Goal: Information Seeking & Learning: Learn about a topic

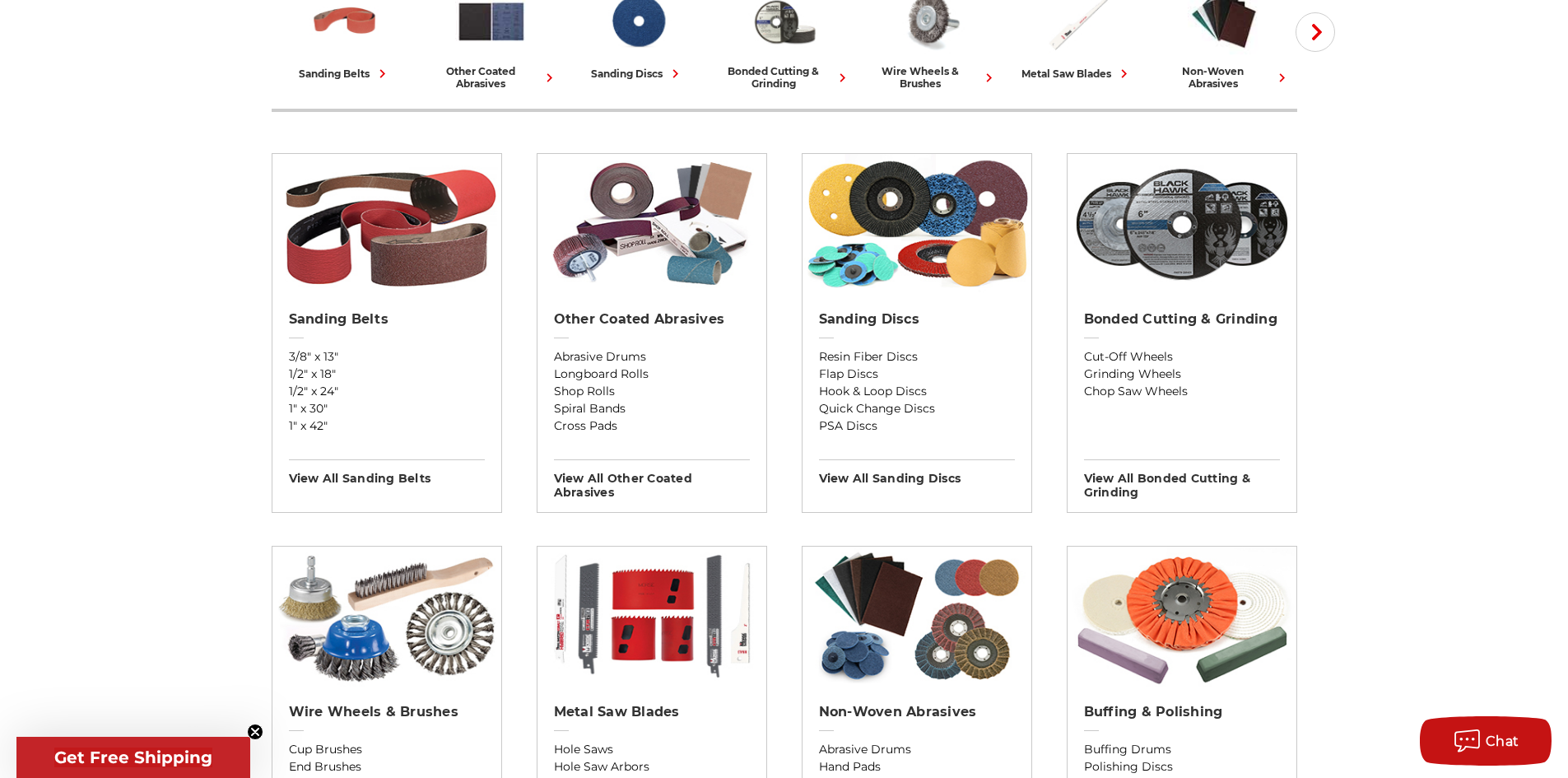
scroll to position [495, 0]
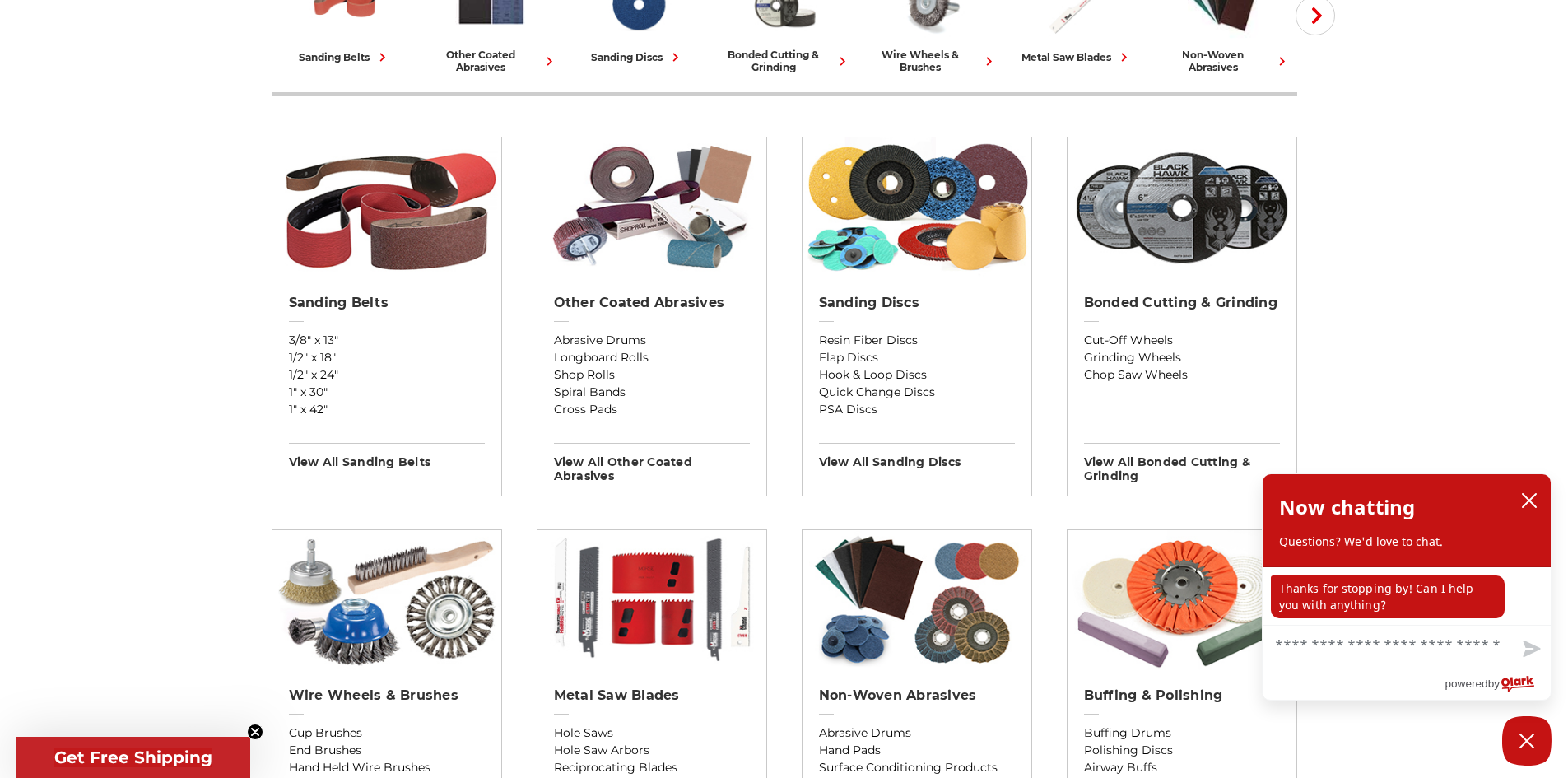
click at [1530, 502] on icon "close chatbox" at bounding box center [1529, 501] width 13 height 13
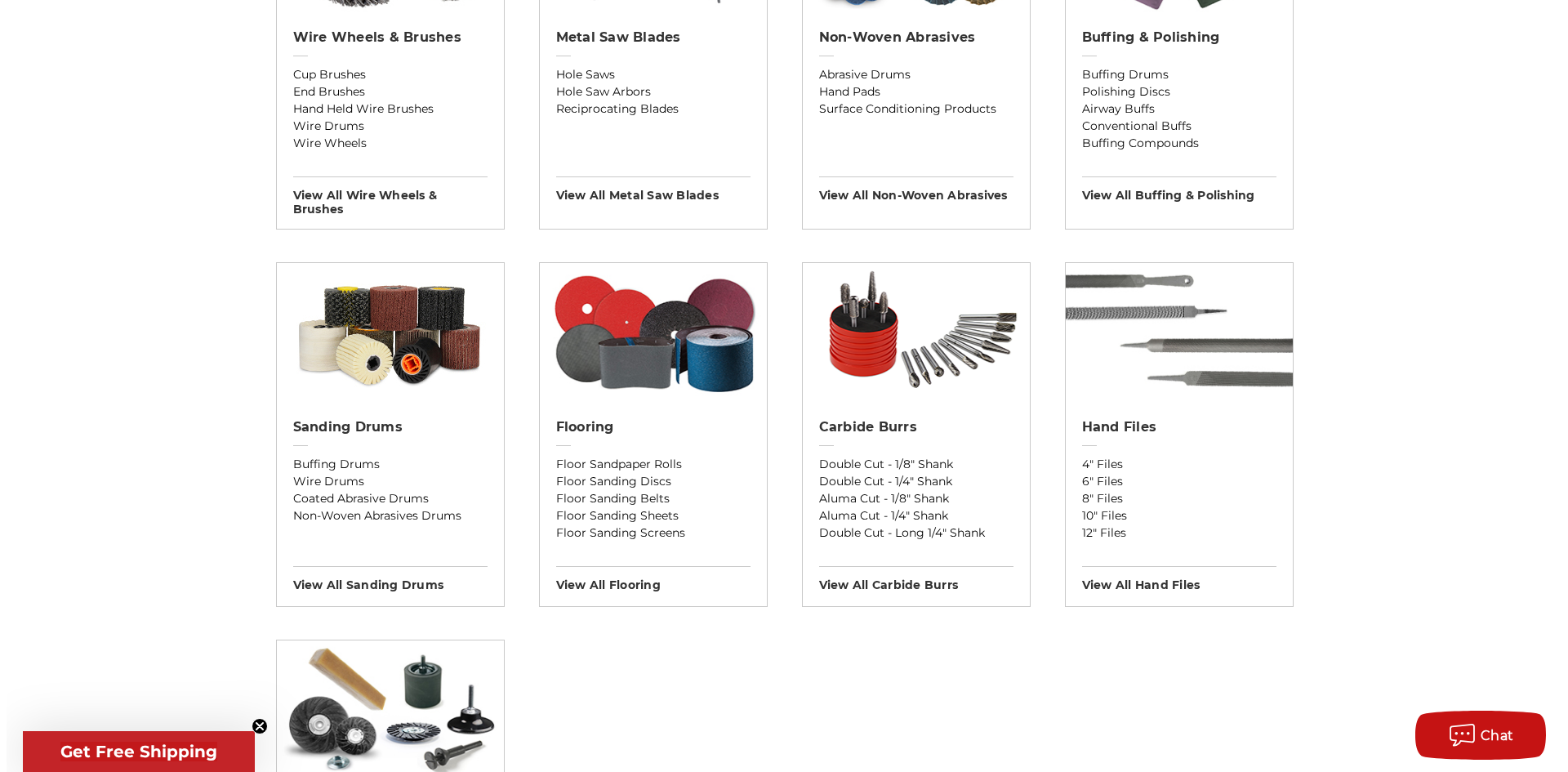
scroll to position [1144, 0]
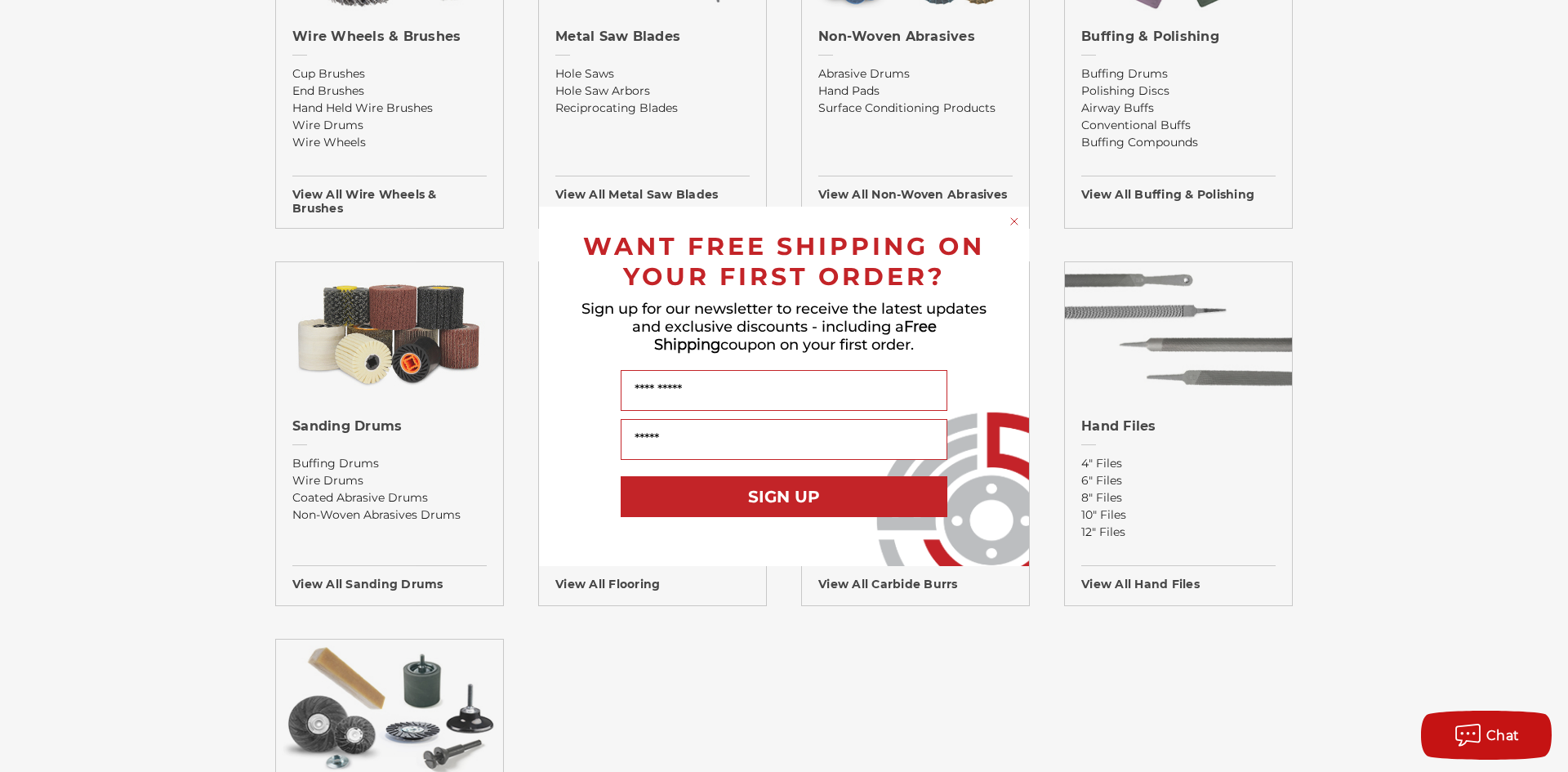
click at [1411, 120] on div "Close dialog WANT FREE SHIPPING ON YOUR FIRST ORDER? Sign up for our newsletter…" at bounding box center [784, 386] width 1568 height 772
click at [1015, 70] on div "Close dialog WANT FREE SHIPPING ON YOUR FIRST ORDER? Sign up for our newsletter…" at bounding box center [784, 386] width 1568 height 772
click at [347, 171] on div "Close dialog WANT FREE SHIPPING ON YOUR FIRST ORDER? Sign up for our newsletter…" at bounding box center [784, 386] width 1568 height 772
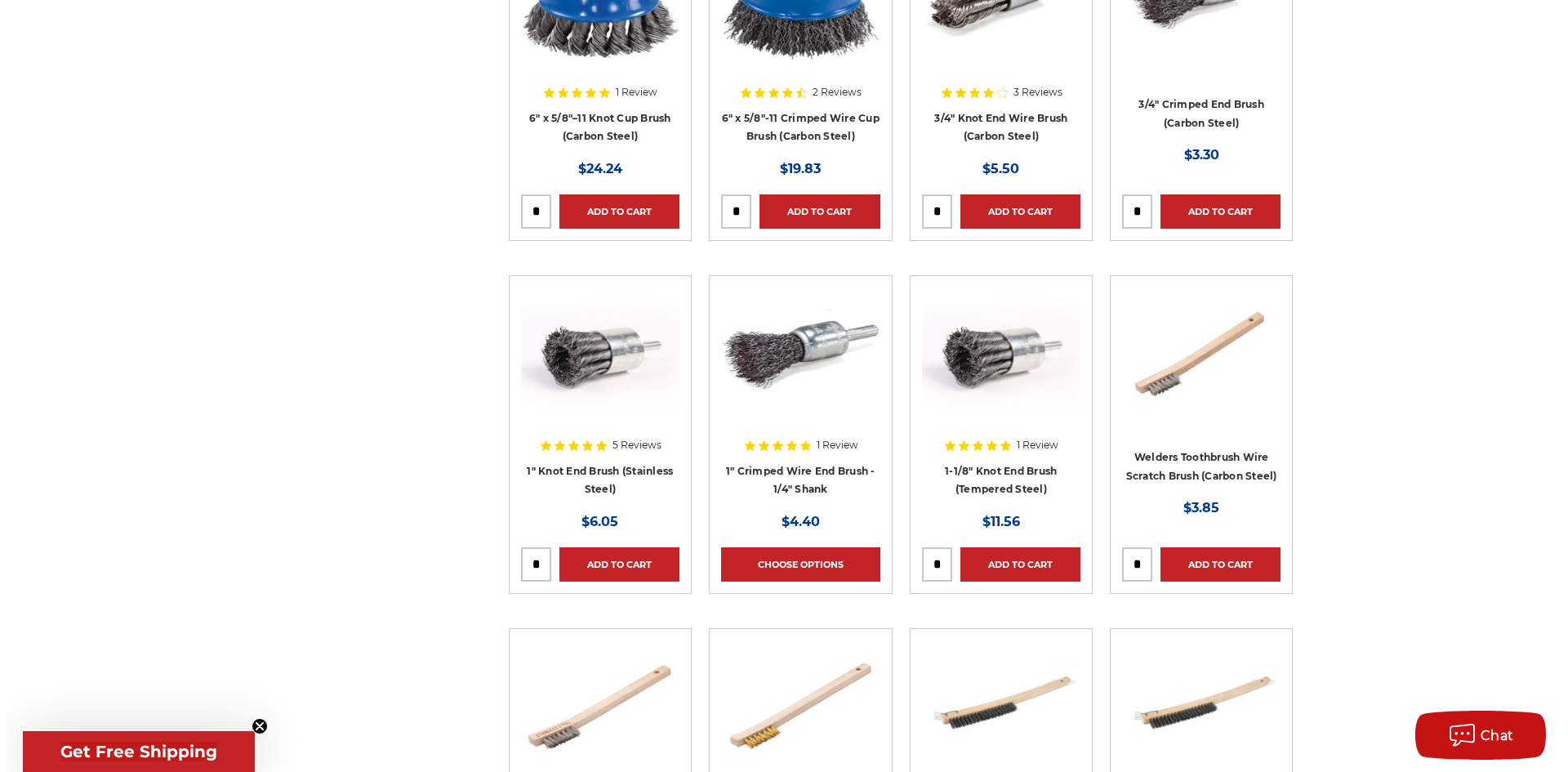
scroll to position [4249, 0]
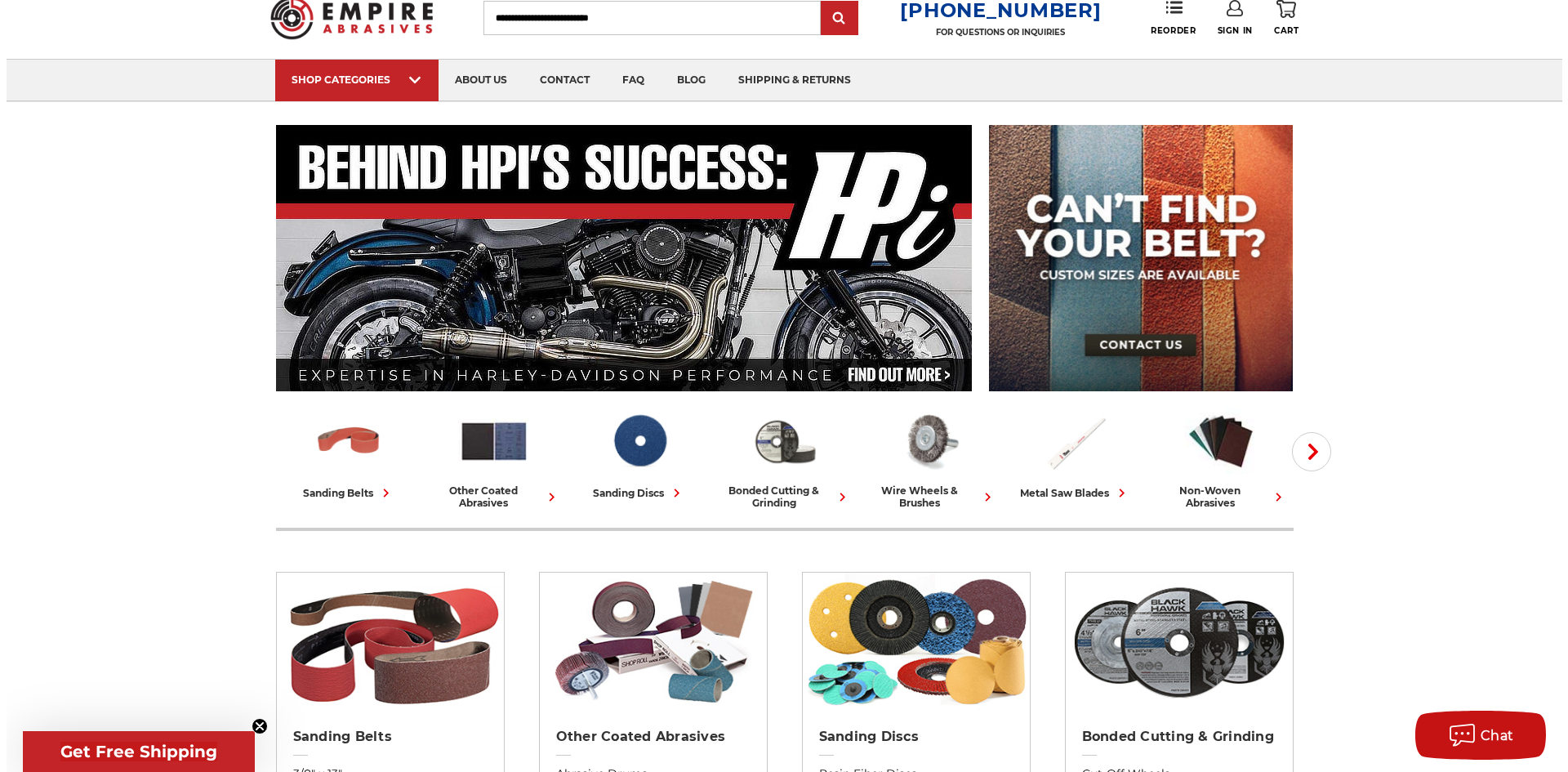
scroll to position [327, 0]
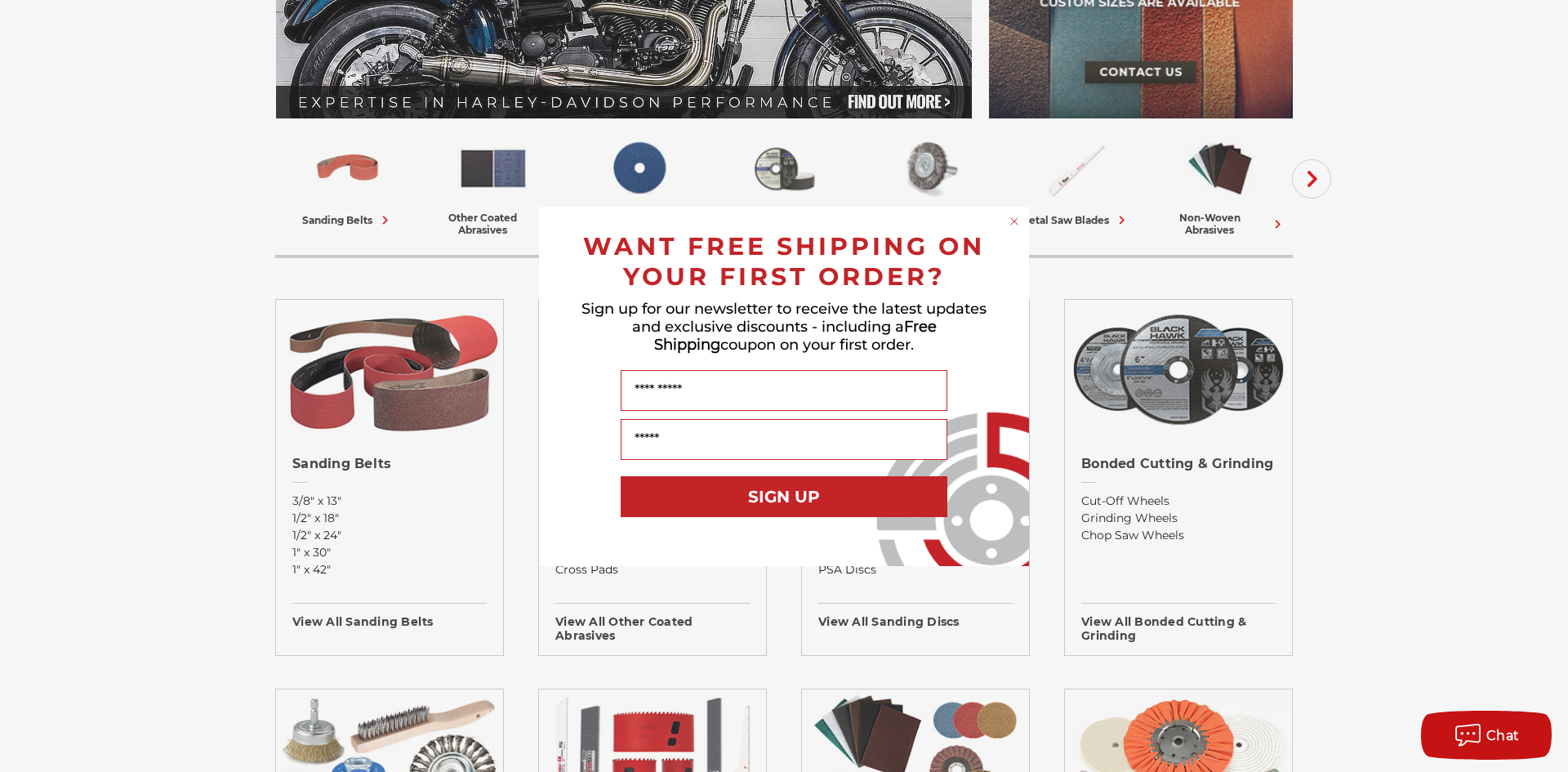
click at [1306, 177] on div "Close dialog WANT FREE SHIPPING ON YOUR FIRST ORDER? Sign up for our newsletter…" at bounding box center [784, 386] width 1568 height 772
click at [1162, 344] on div "Close dialog WANT FREE SHIPPING ON YOUR FIRST ORDER? Sign up for our newsletter…" at bounding box center [784, 386] width 1568 height 772
click at [1120, 223] on div "Close dialog WANT FREE SHIPPING ON YOUR FIRST ORDER? Sign up for our newsletter…" at bounding box center [784, 386] width 1568 height 772
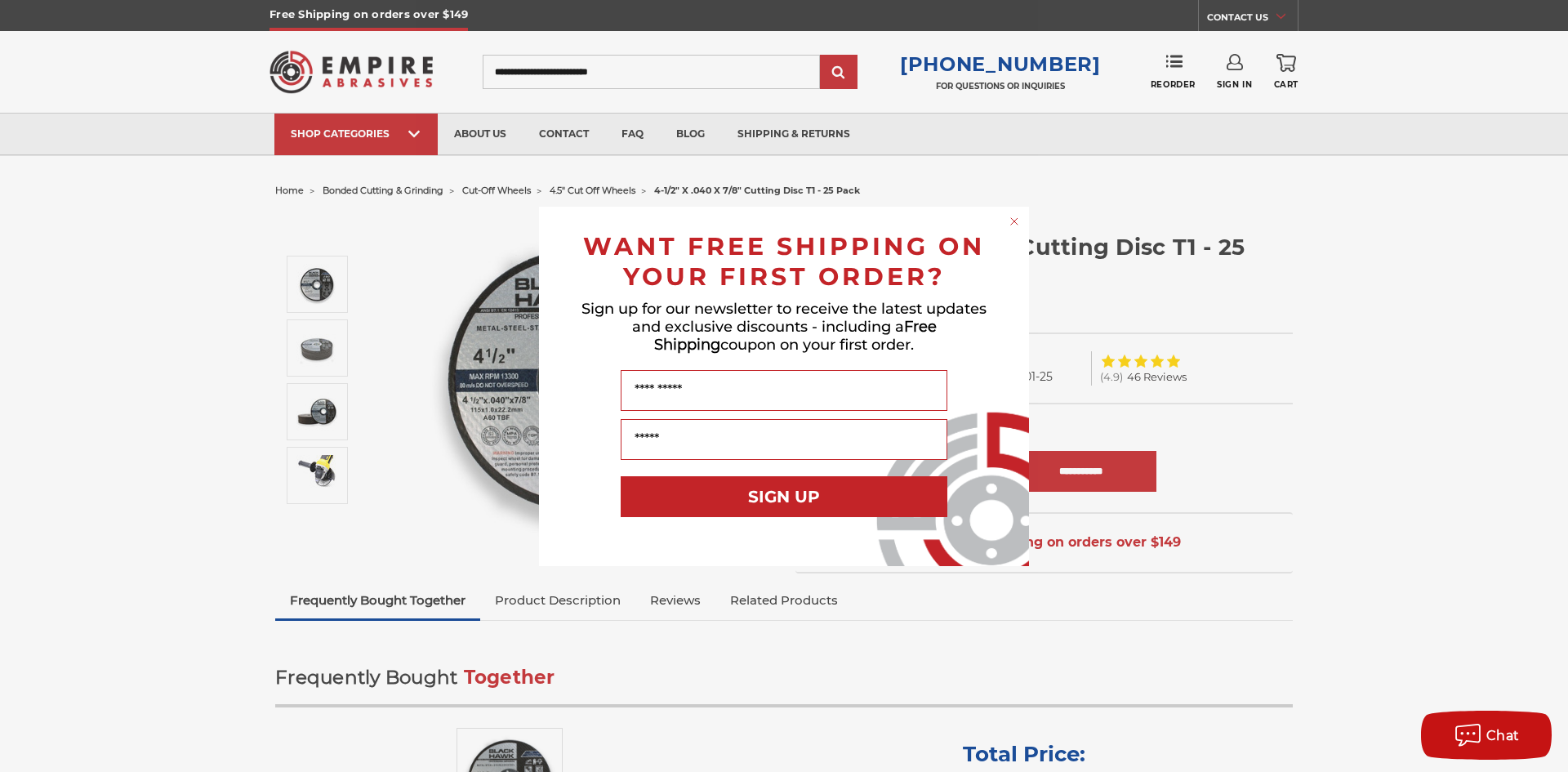
click at [1015, 216] on circle "Close dialog" at bounding box center [1015, 220] width 15 height 15
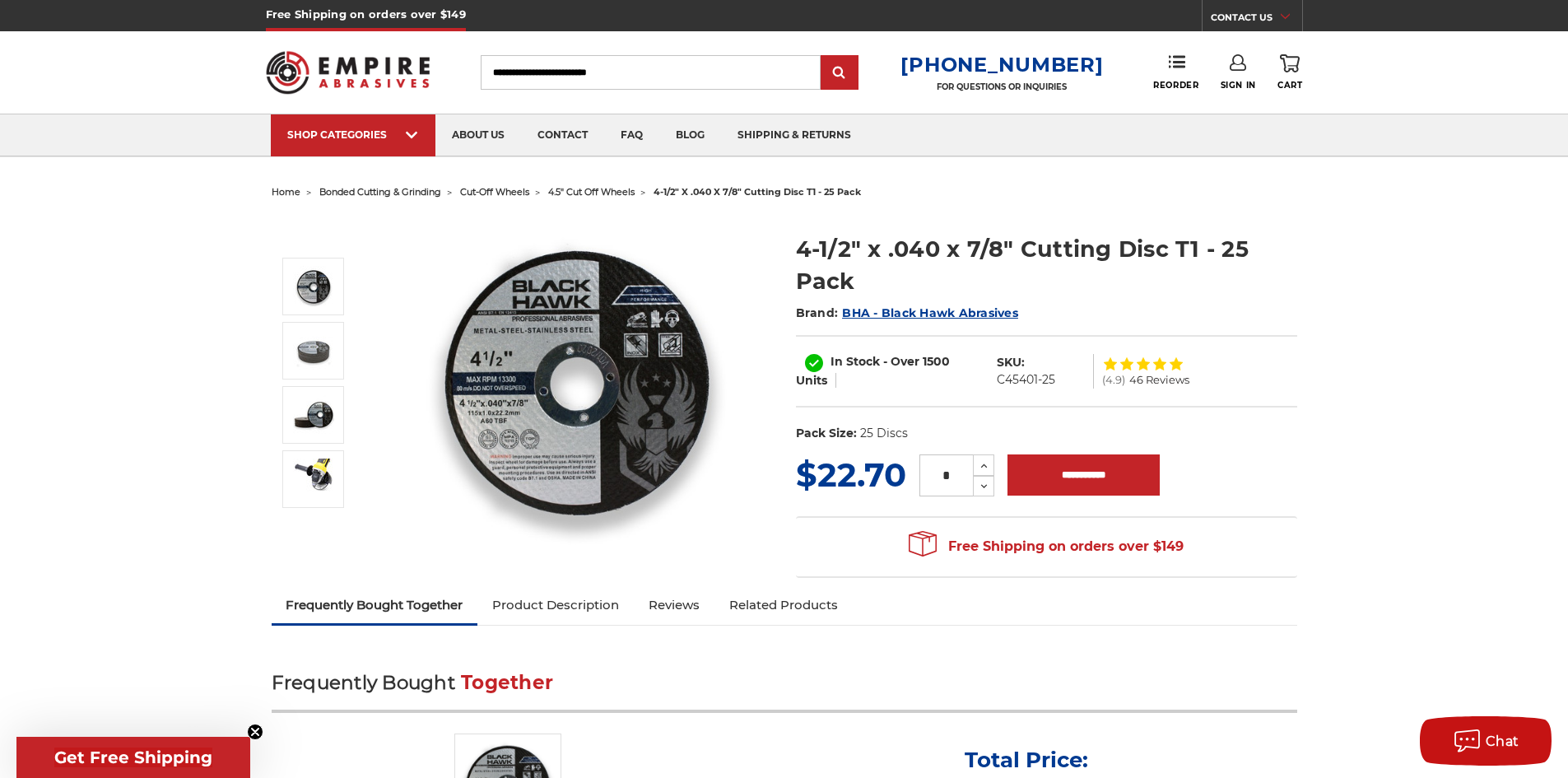
click at [575, 606] on link "Product Description" at bounding box center [556, 605] width 157 height 36
click at [486, 128] on link "about us" at bounding box center [478, 136] width 85 height 42
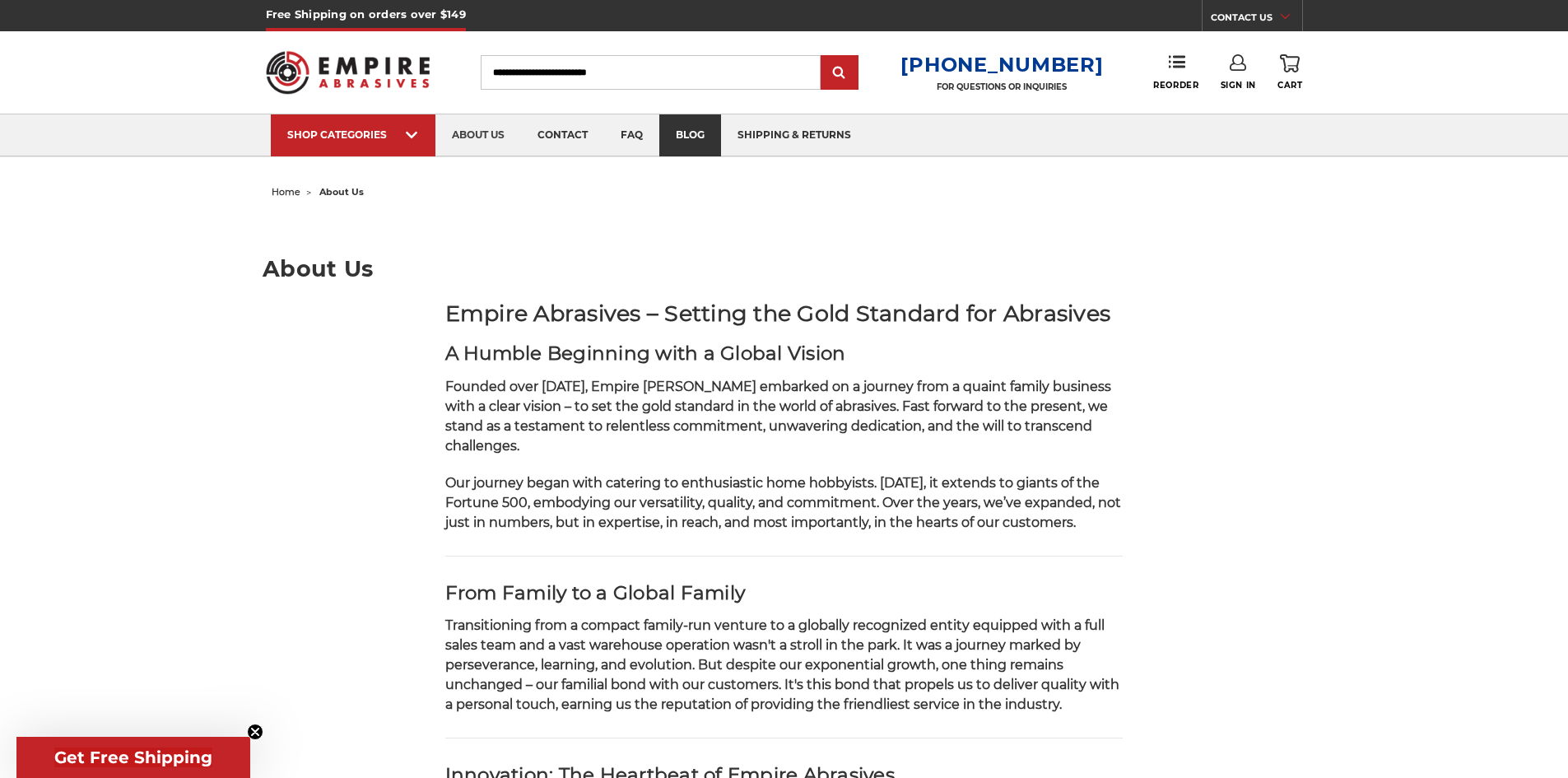
click at [679, 138] on link "blog" at bounding box center [690, 136] width 61 height 42
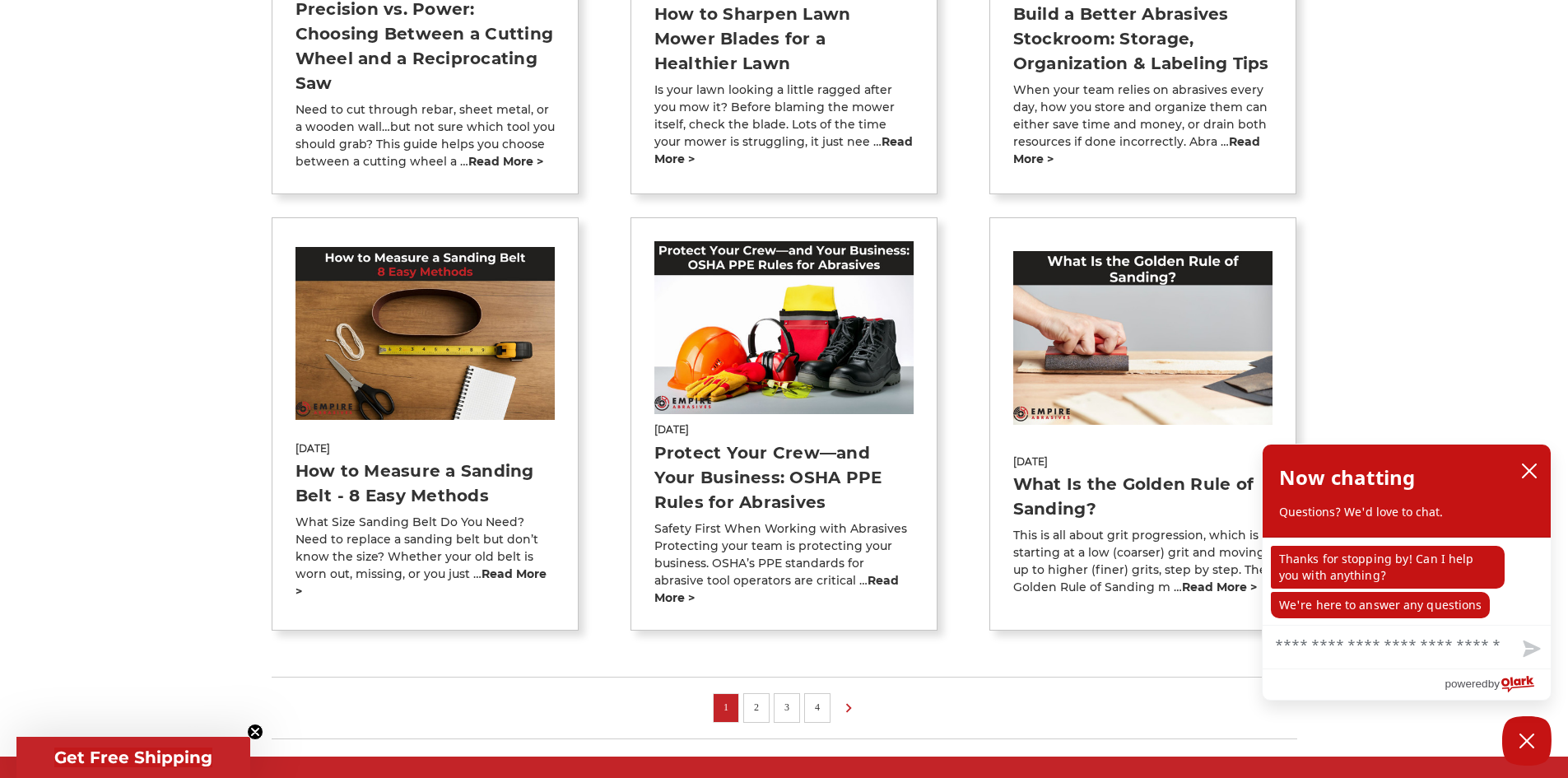
scroll to position [1071, 0]
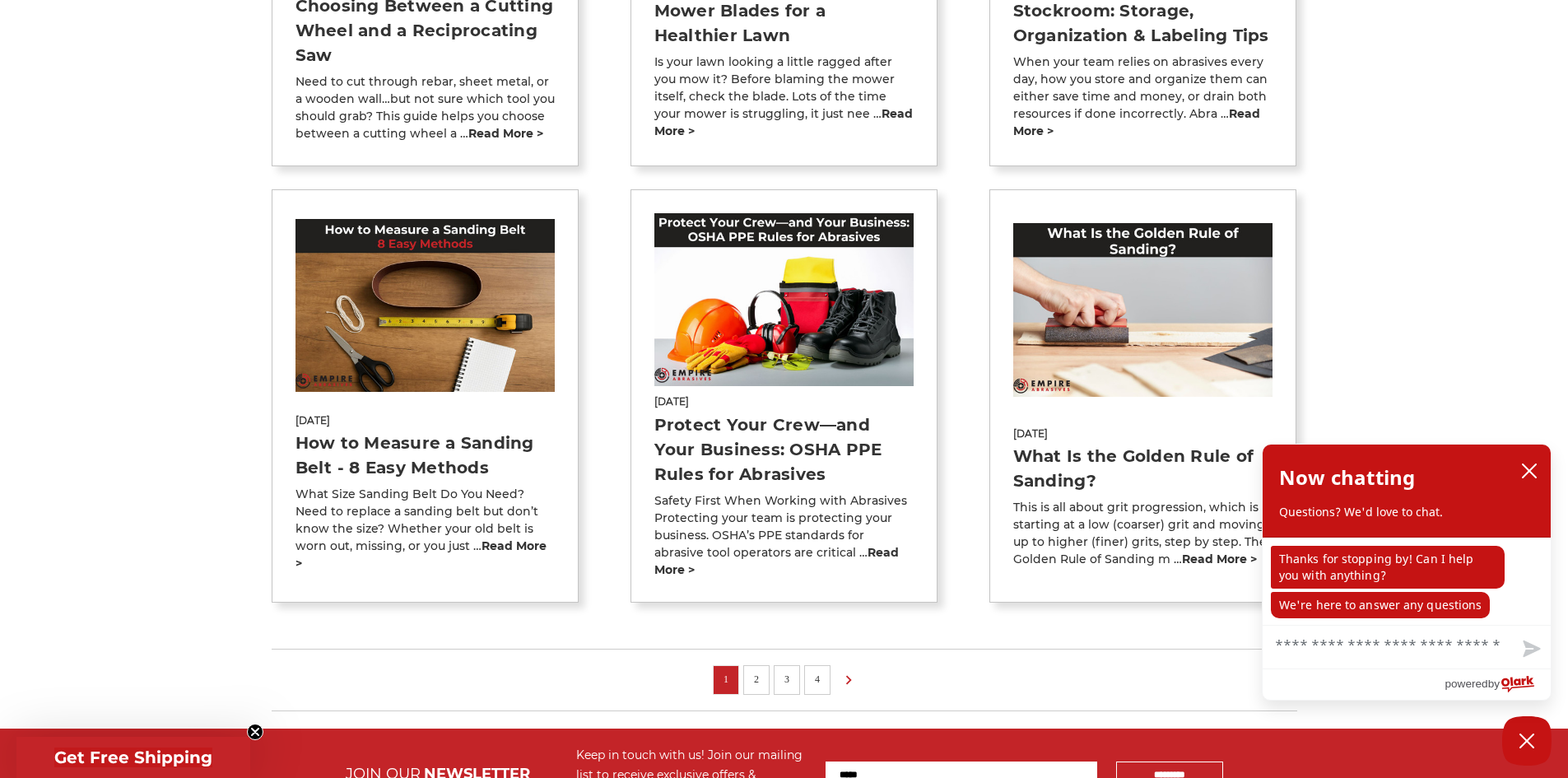
click at [759, 274] on img at bounding box center [785, 299] width 260 height 172
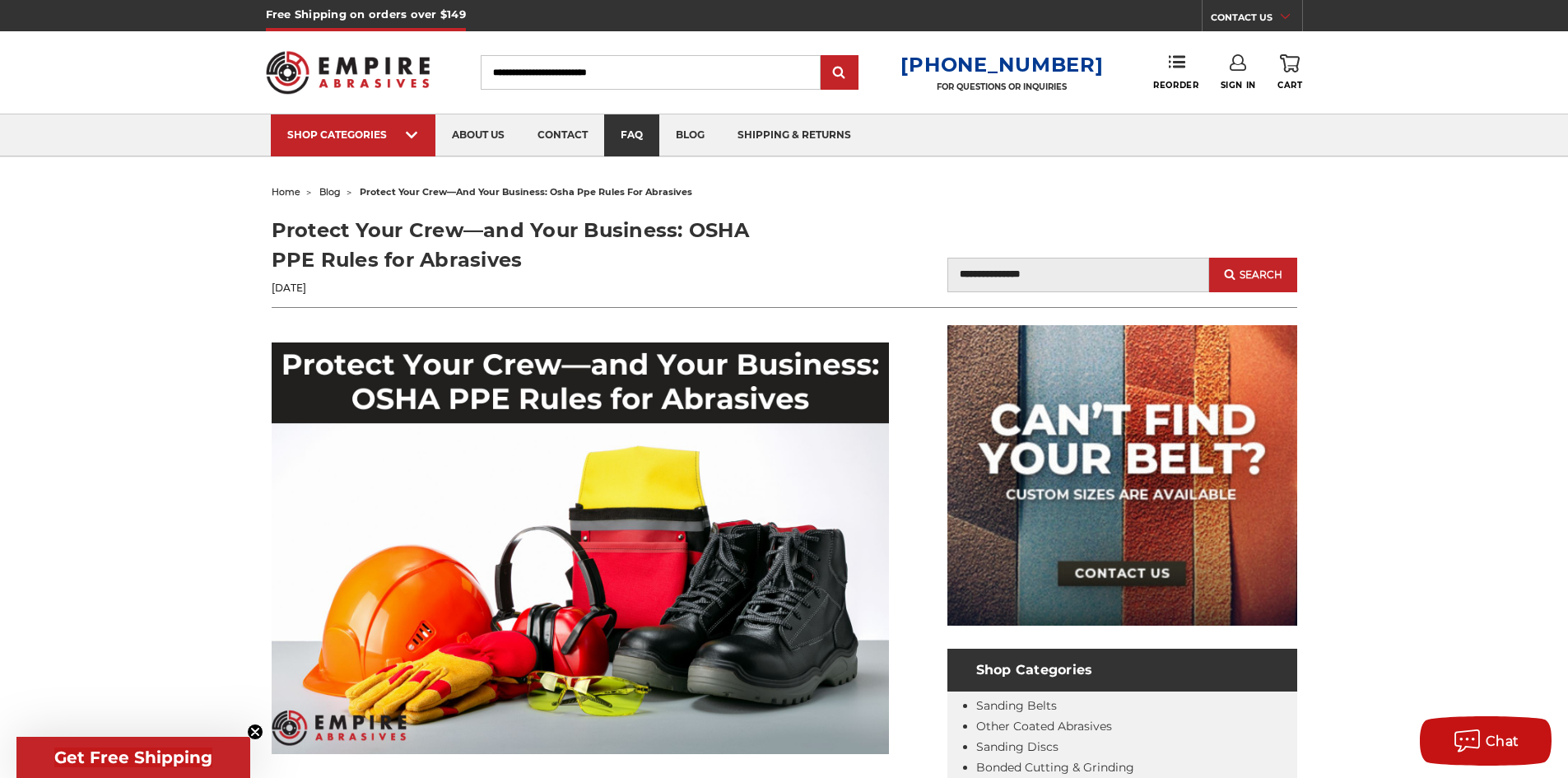
click at [615, 132] on link "faq" at bounding box center [632, 136] width 55 height 42
